Goal: Transaction & Acquisition: Book appointment/travel/reservation

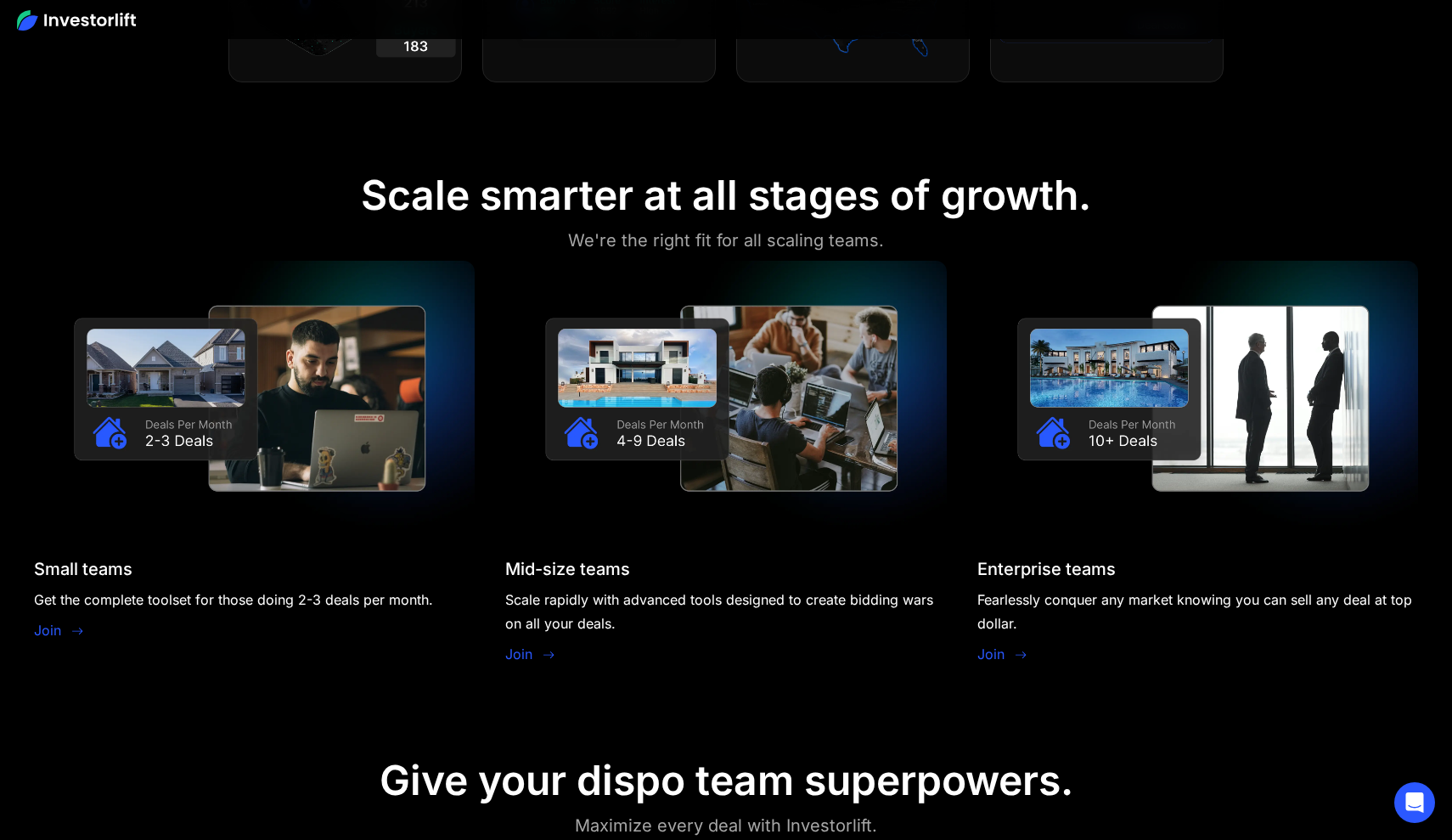
scroll to position [1529, 0]
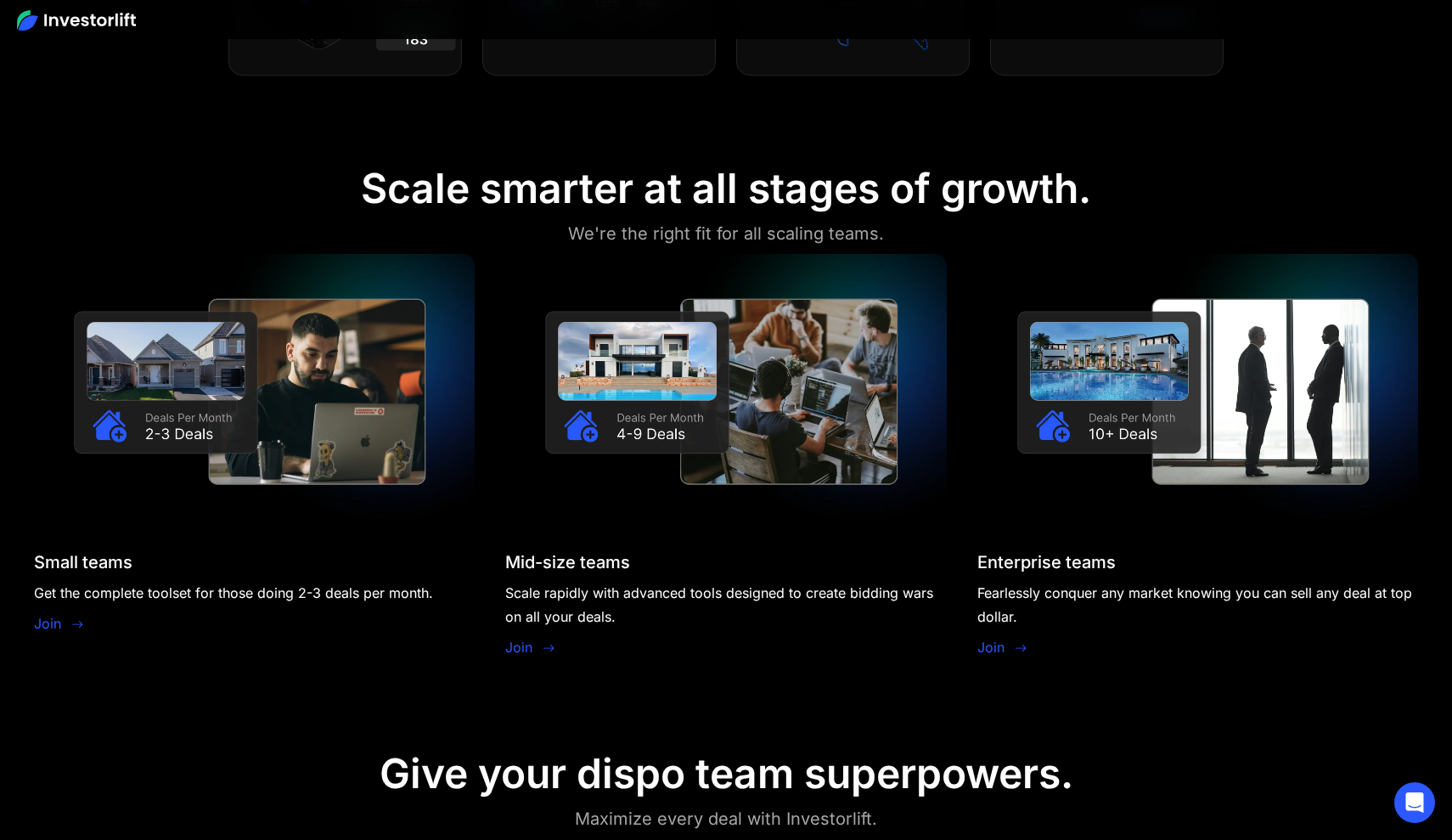
click at [996, 648] on link "Join" at bounding box center [990, 648] width 27 height 21
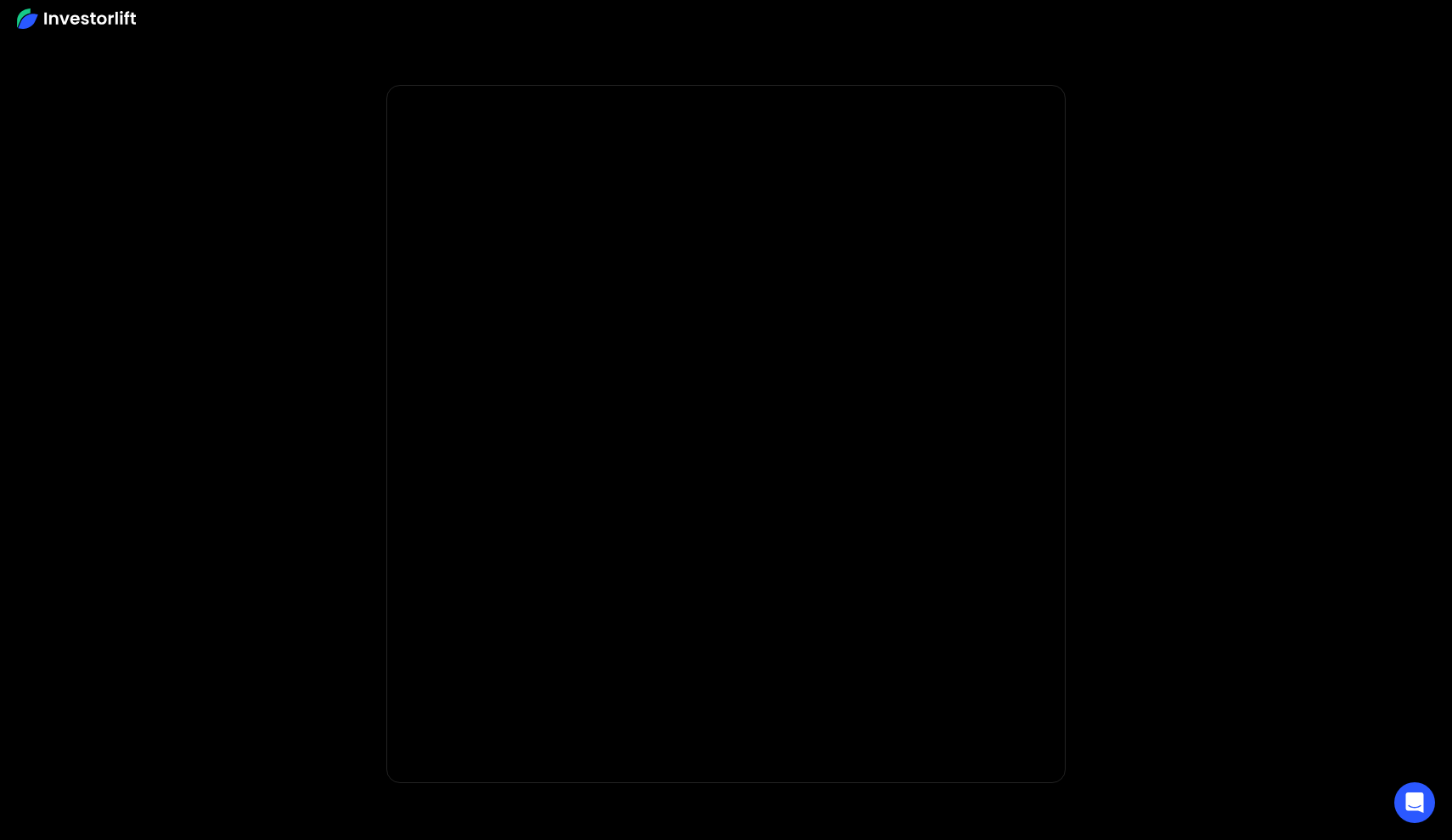
click at [209, 427] on body "**********" at bounding box center [726, 508] width 1452 height 1017
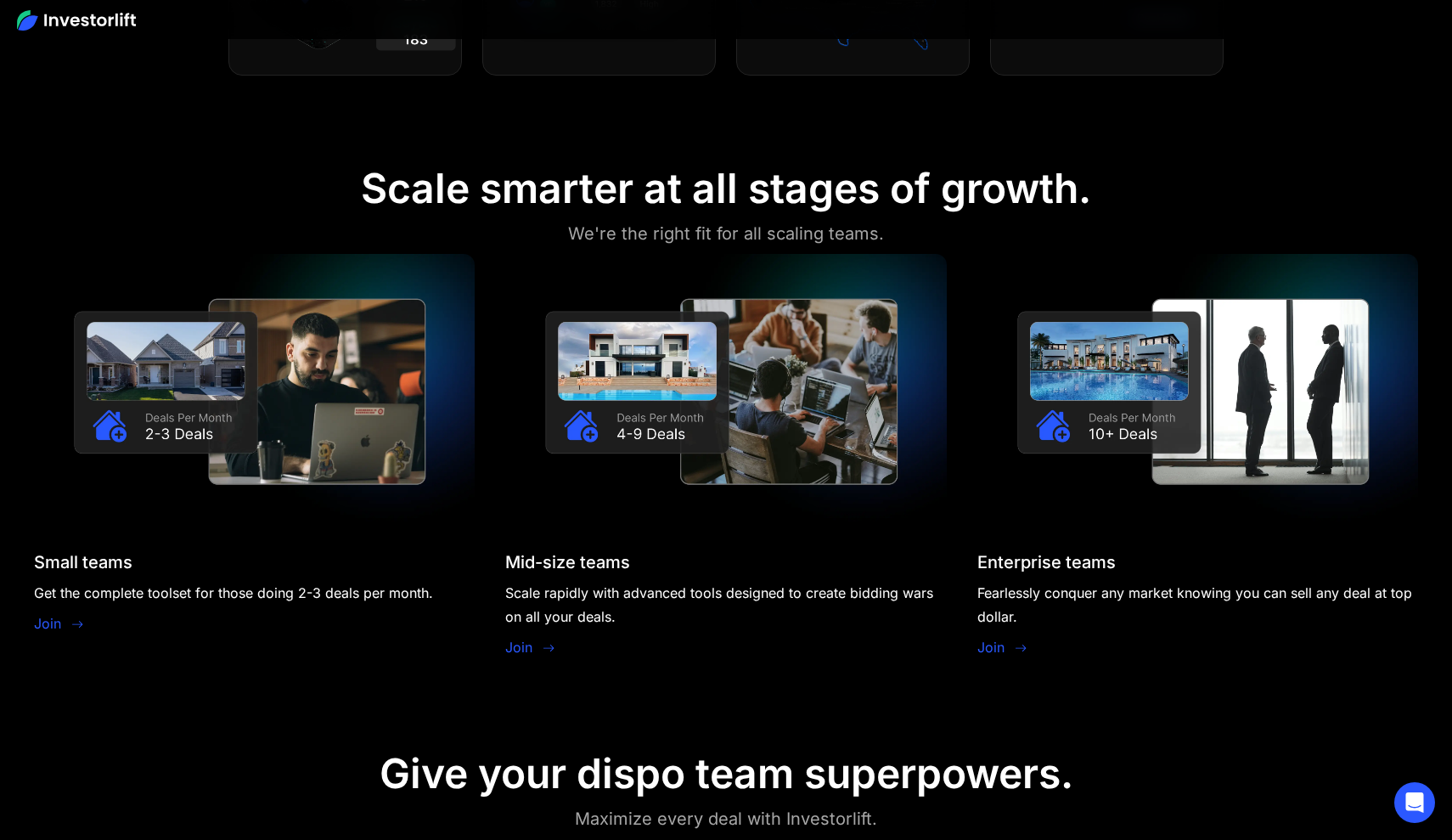
click at [603, 563] on div "Mid-size teams" at bounding box center [568, 562] width 125 height 21
click at [991, 649] on link "Join" at bounding box center [990, 648] width 27 height 21
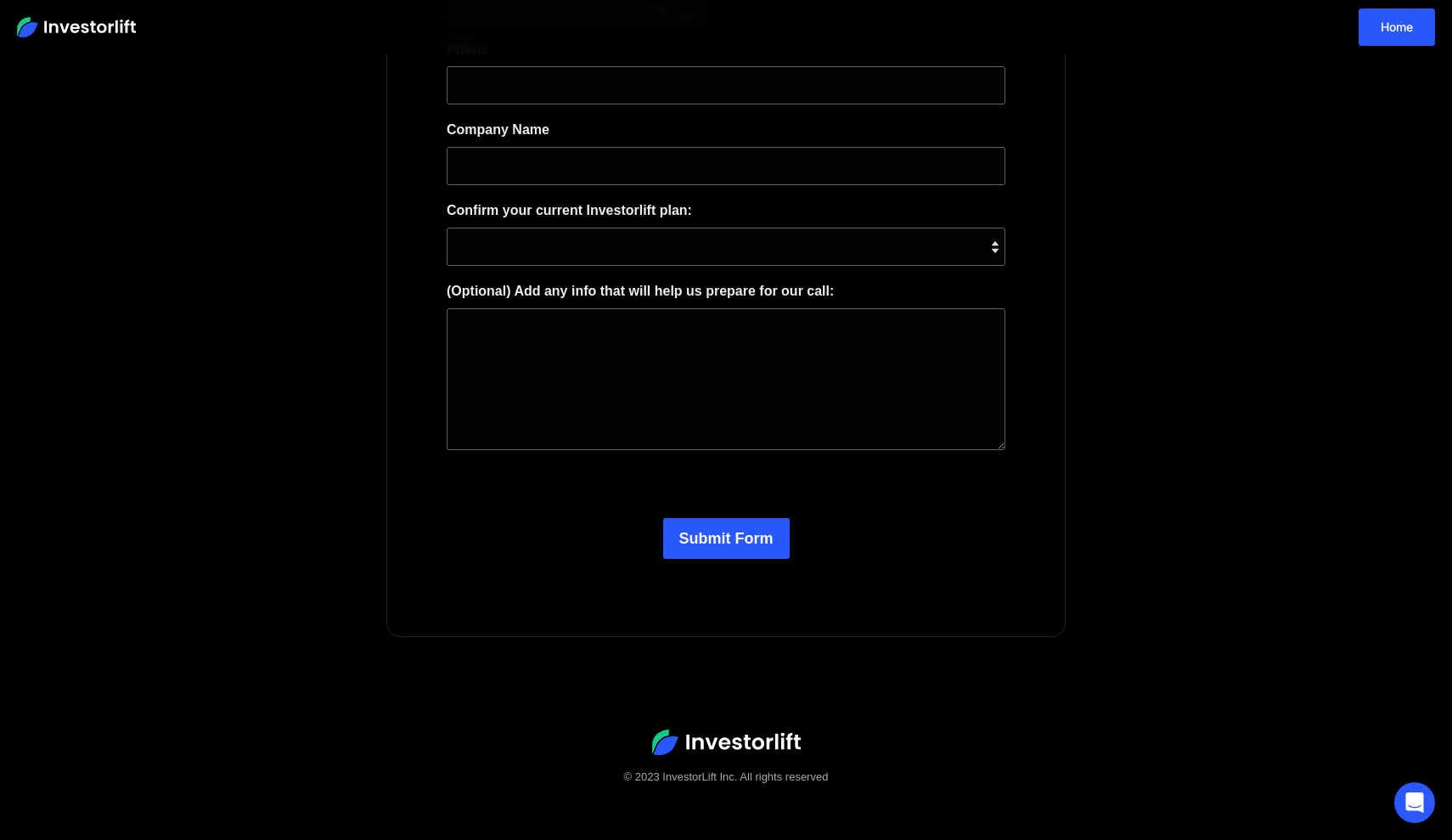
scroll to position [364, 0]
